Goal: Information Seeking & Learning: Learn about a topic

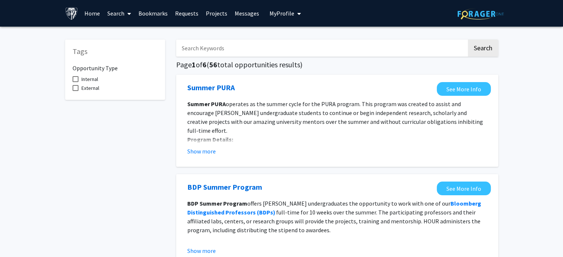
click at [302, 144] on p "Award type: individual award" at bounding box center [337, 148] width 300 height 9
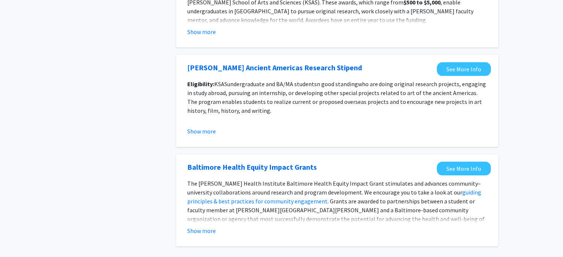
scroll to position [801, 0]
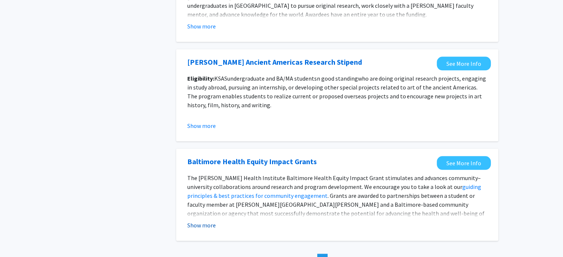
click at [208, 225] on button "Show more" at bounding box center [201, 225] width 28 height 9
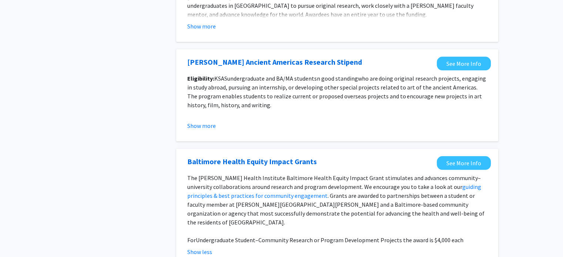
scroll to position [870, 0]
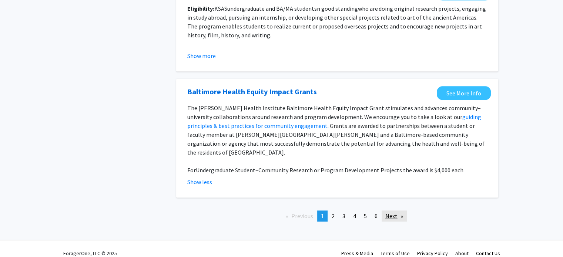
click at [391, 211] on link "Next page" at bounding box center [393, 216] width 25 height 11
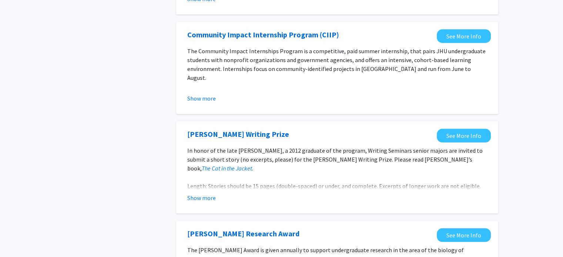
scroll to position [660, 0]
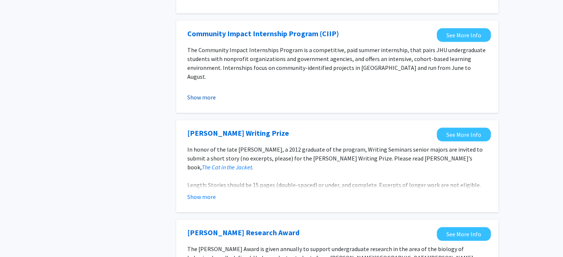
click at [203, 100] on button "Show more" at bounding box center [201, 97] width 28 height 9
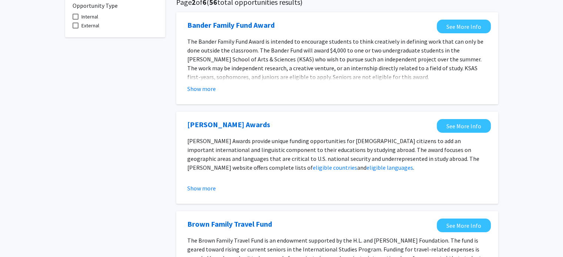
scroll to position [0, 0]
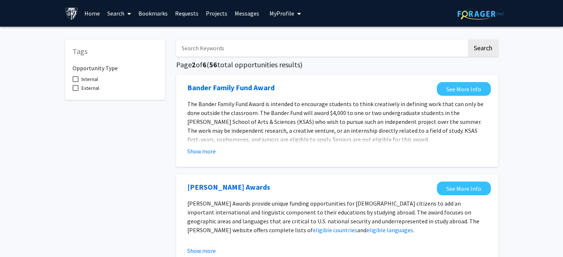
click at [240, 41] on input "Search Keywords" at bounding box center [321, 48] width 290 height 17
click at [75, 88] on span at bounding box center [76, 88] width 6 height 6
click at [75, 91] on input "External" at bounding box center [75, 91] width 0 height 0
checkbox input "true"
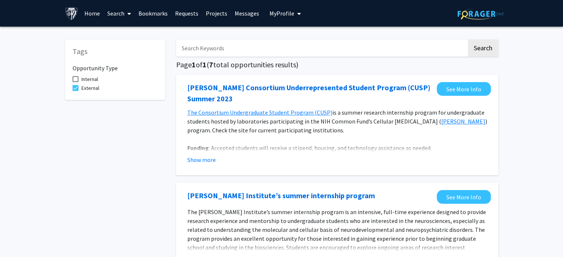
click at [212, 52] on input "Search Keywords" at bounding box center [321, 48] width 290 height 17
type input "postgraduate"
click at [482, 47] on button "Search" at bounding box center [483, 48] width 30 height 17
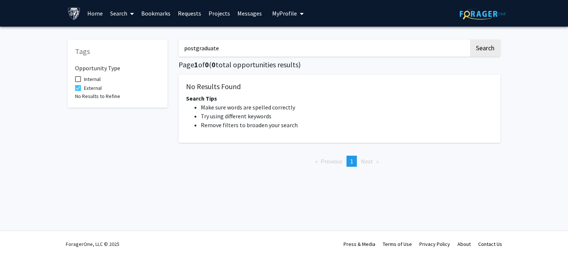
click at [118, 15] on link "Search" at bounding box center [122, 13] width 31 height 26
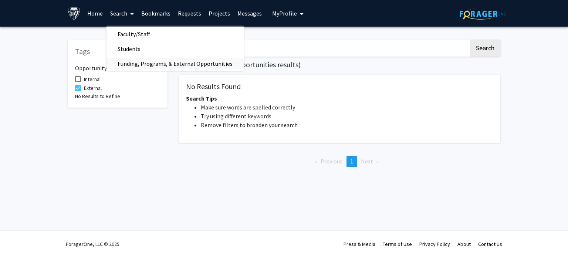
click at [131, 62] on span "Funding, Programs, & External Opportunities" at bounding box center [175, 63] width 137 height 15
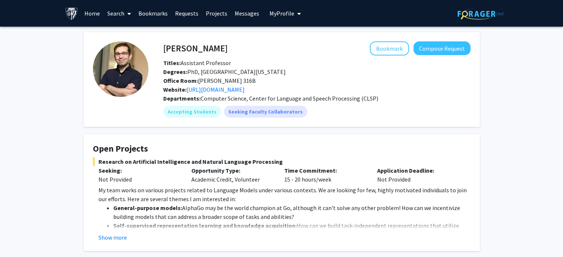
drag, startPoint x: 562, startPoint y: 68, endPoint x: 563, endPoint y: 91, distance: 23.4
click at [562, 91] on html "Skip navigation Home Search Bookmarks Requests Projects Messages My Profile Ger…" at bounding box center [281, 128] width 563 height 257
